Goal: Information Seeking & Learning: Learn about a topic

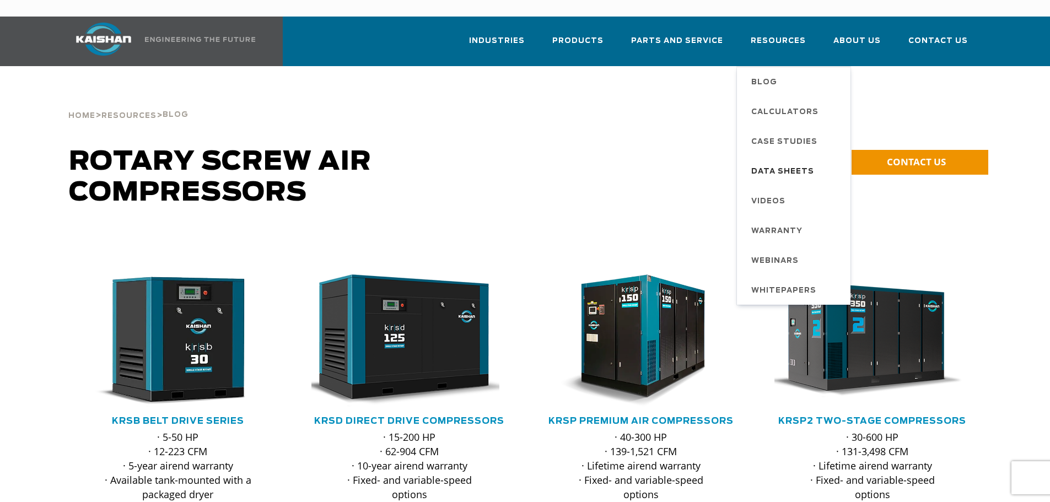
click at [789, 163] on span "Data Sheets" at bounding box center [782, 172] width 63 height 19
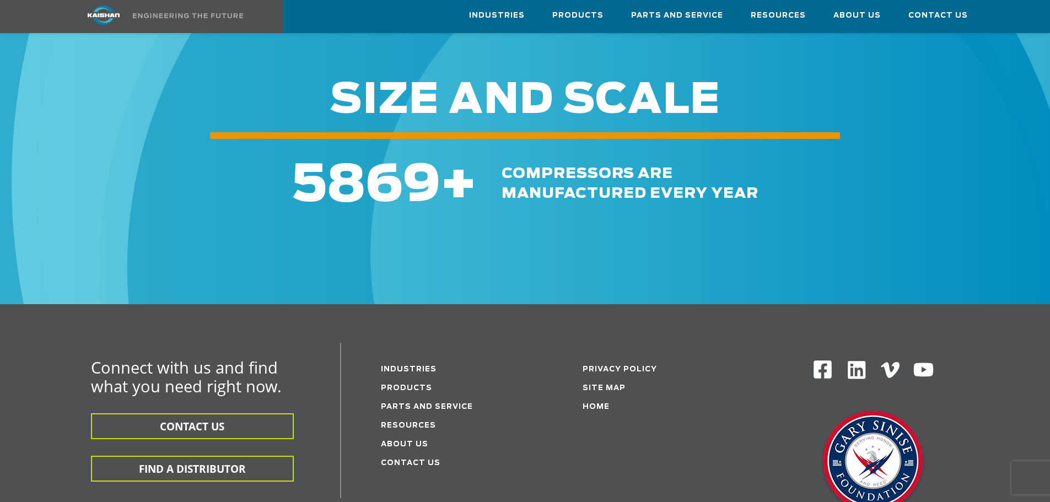
scroll to position [452, 0]
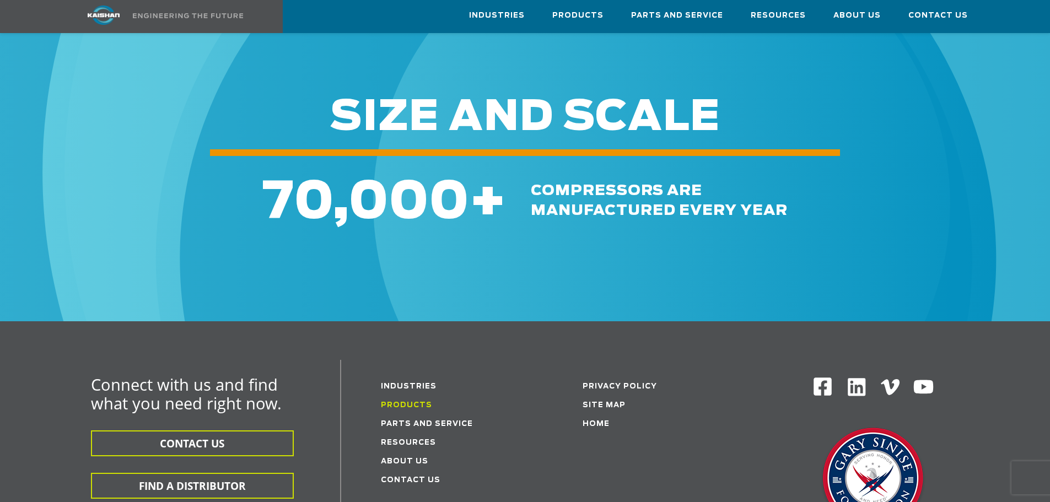
click at [400, 402] on link "Products" at bounding box center [406, 405] width 51 height 7
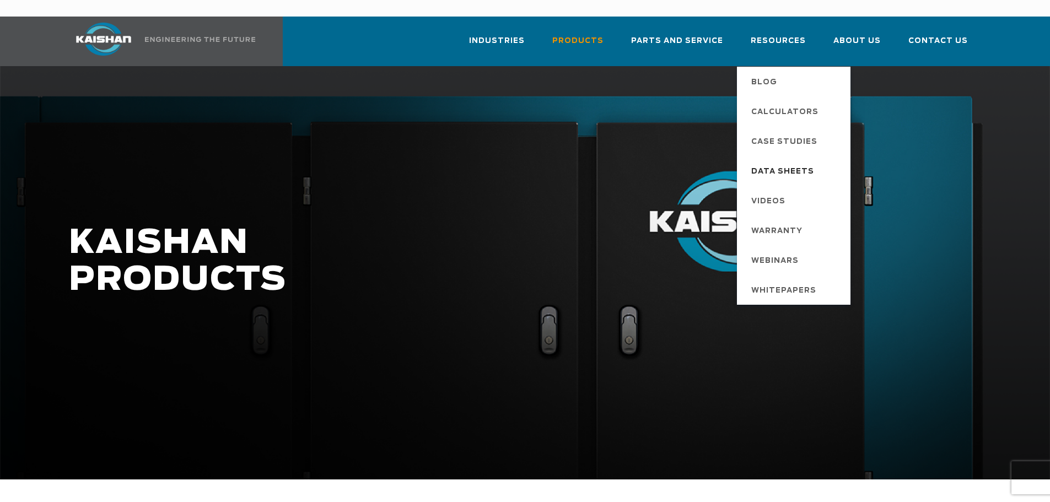
click at [782, 163] on span "Data Sheets" at bounding box center [782, 172] width 63 height 19
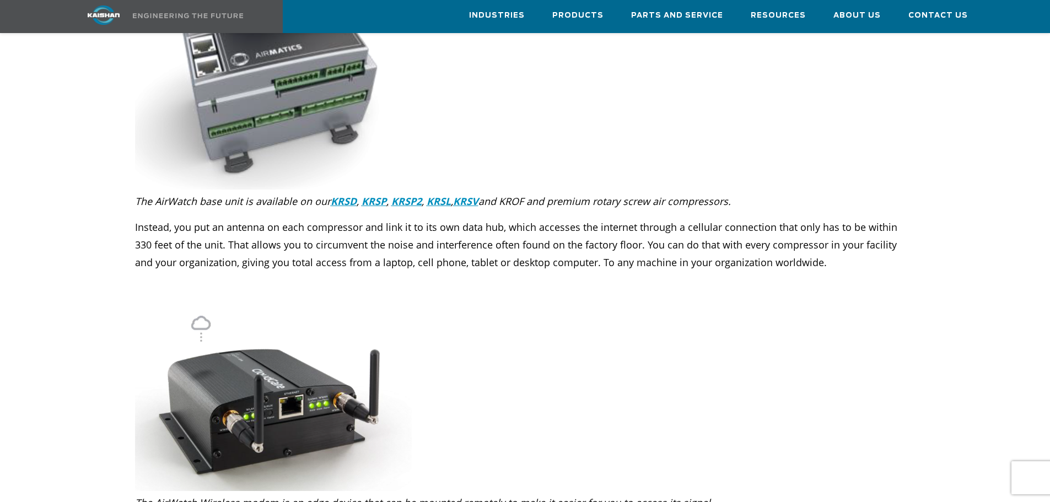
scroll to position [1599, 0]
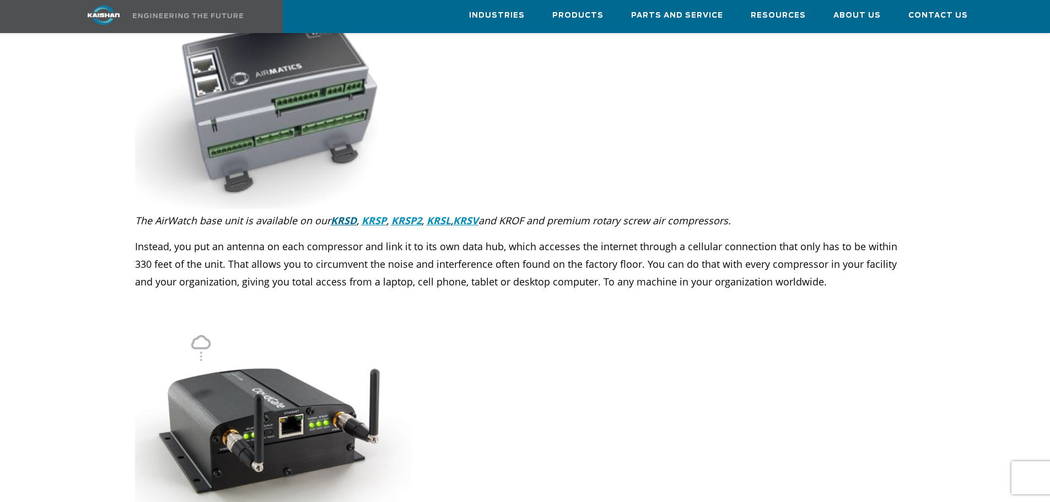
click at [343, 214] on u "KRSD" at bounding box center [344, 220] width 26 height 13
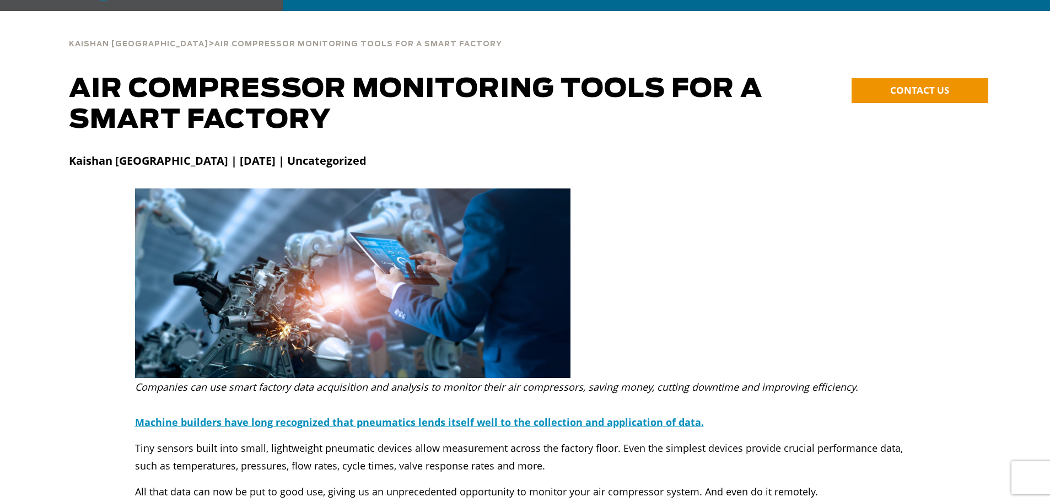
scroll to position [0, 0]
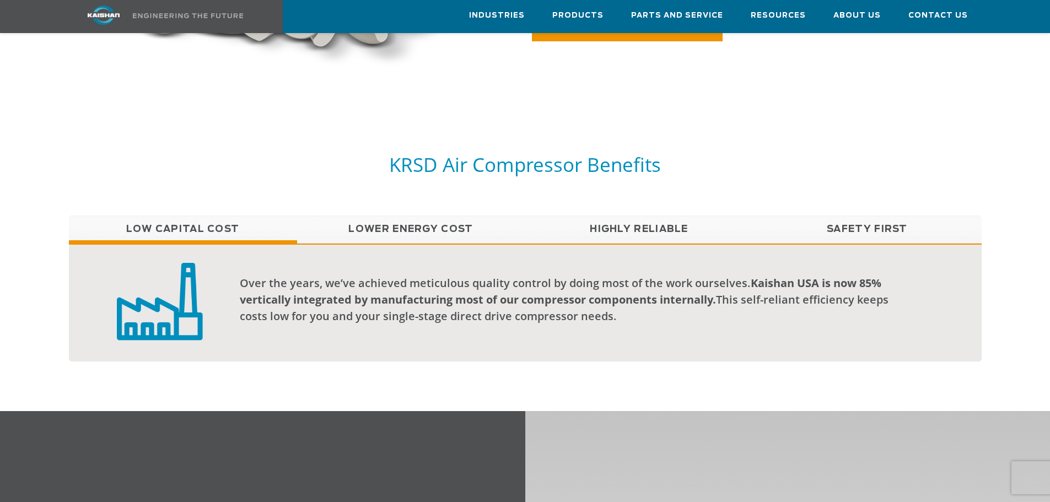
scroll to position [827, 0]
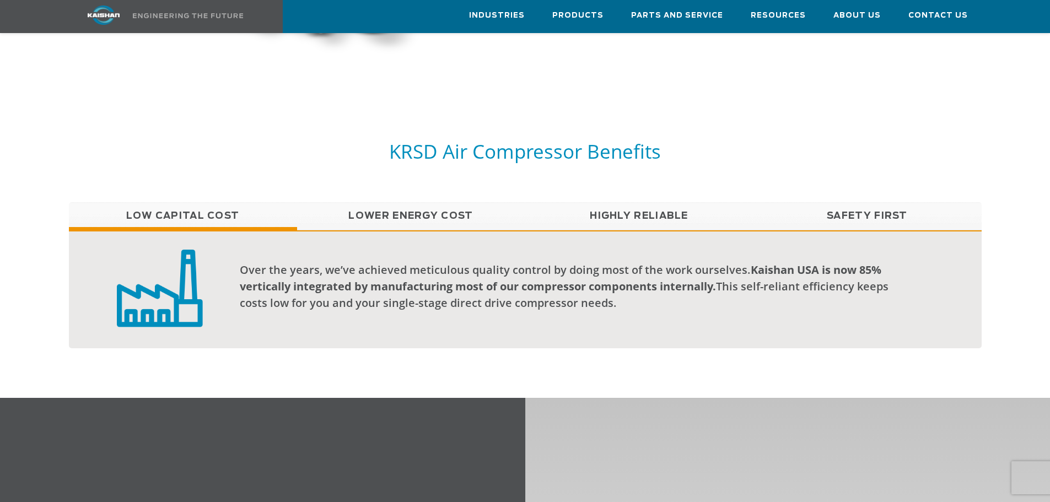
click at [420, 202] on link "Lower Energy Cost" at bounding box center [411, 216] width 228 height 28
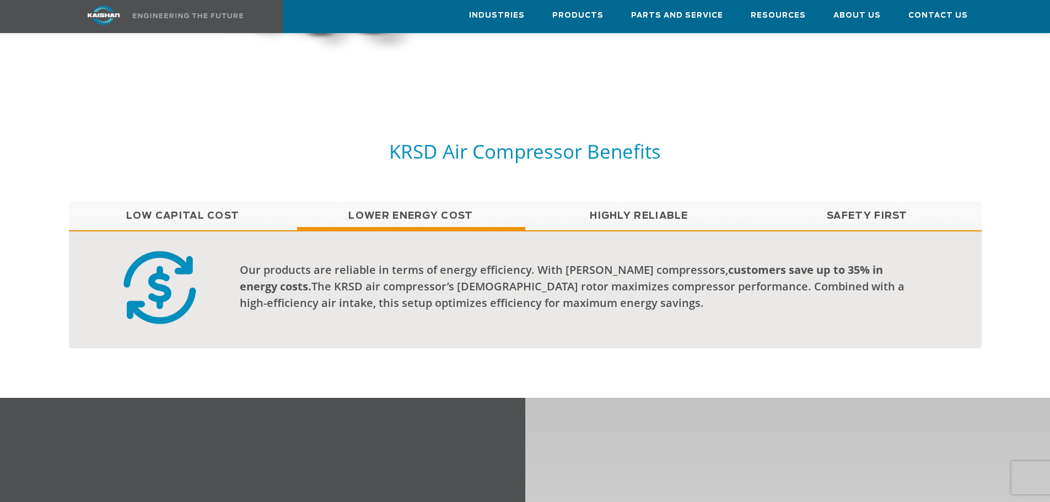
click at [594, 202] on link "Highly Reliable" at bounding box center [639, 216] width 228 height 28
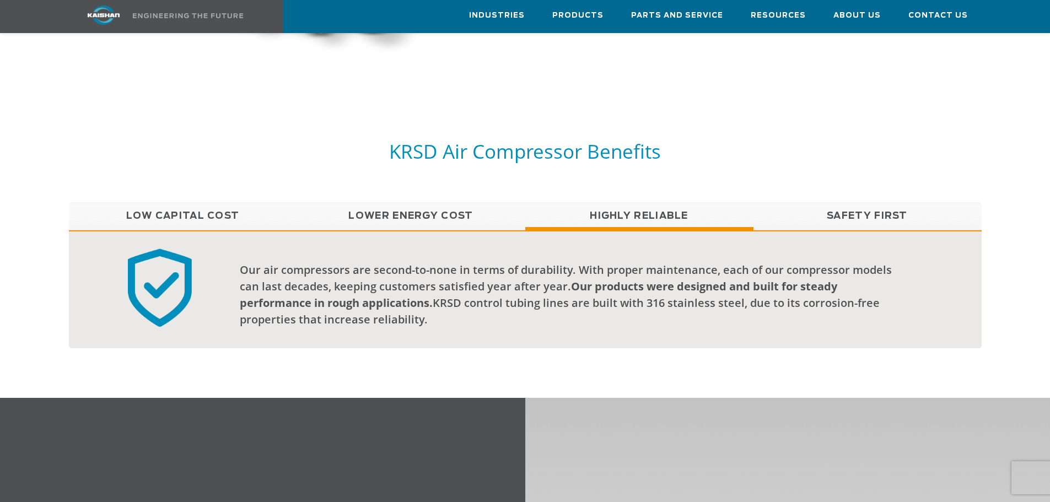
click at [835, 202] on link "Safety First" at bounding box center [868, 216] width 228 height 28
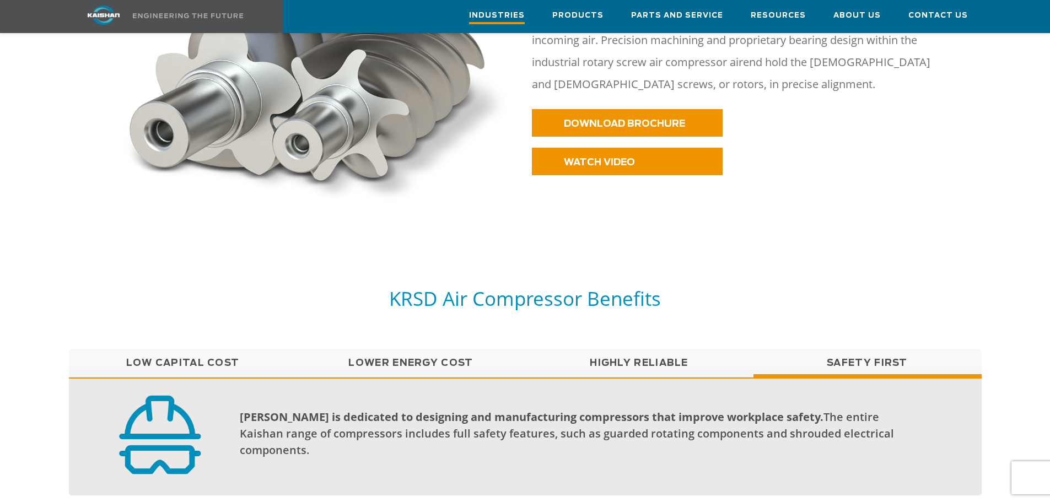
scroll to position [662, 0]
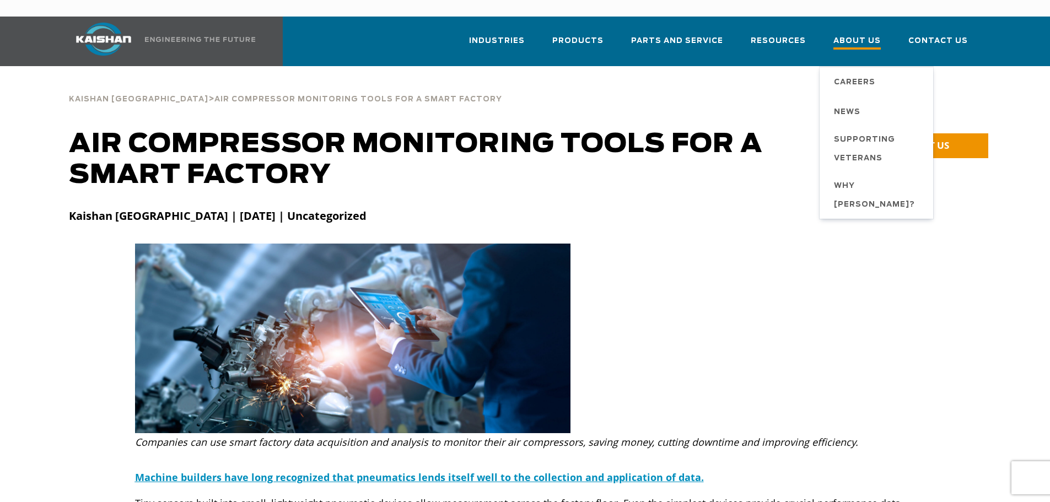
click at [851, 35] on span "About Us" at bounding box center [857, 42] width 47 height 15
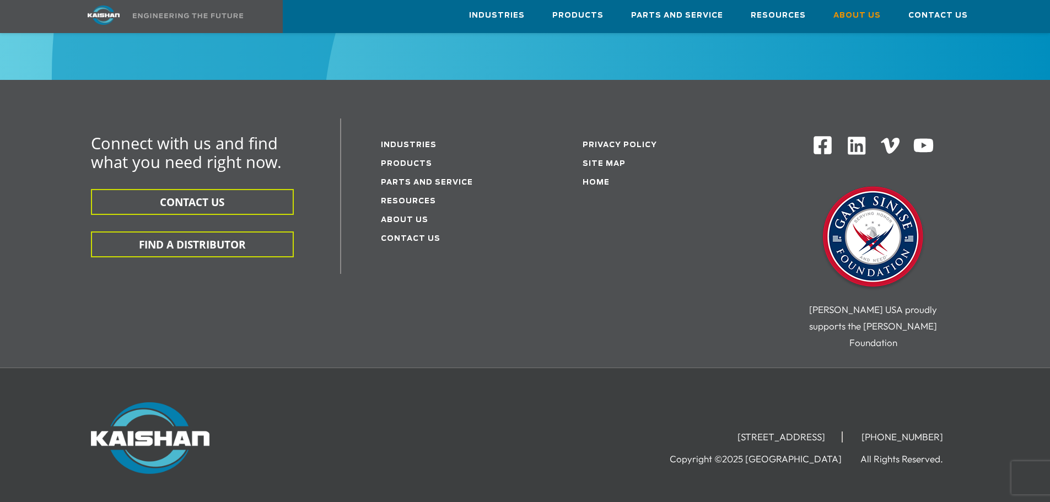
scroll to position [4003, 0]
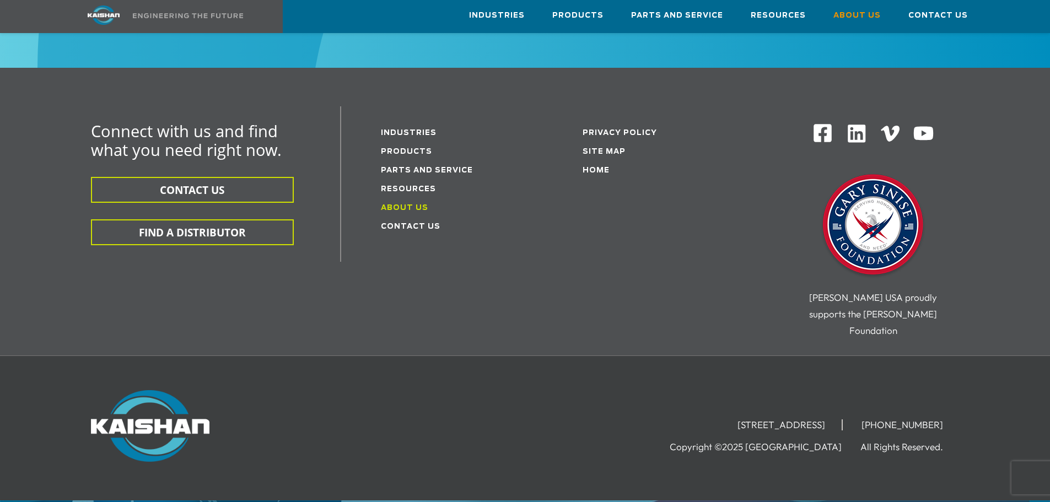
click at [415, 205] on link "About Us" at bounding box center [404, 208] width 47 height 7
